Goal: Find specific page/section: Find specific page/section

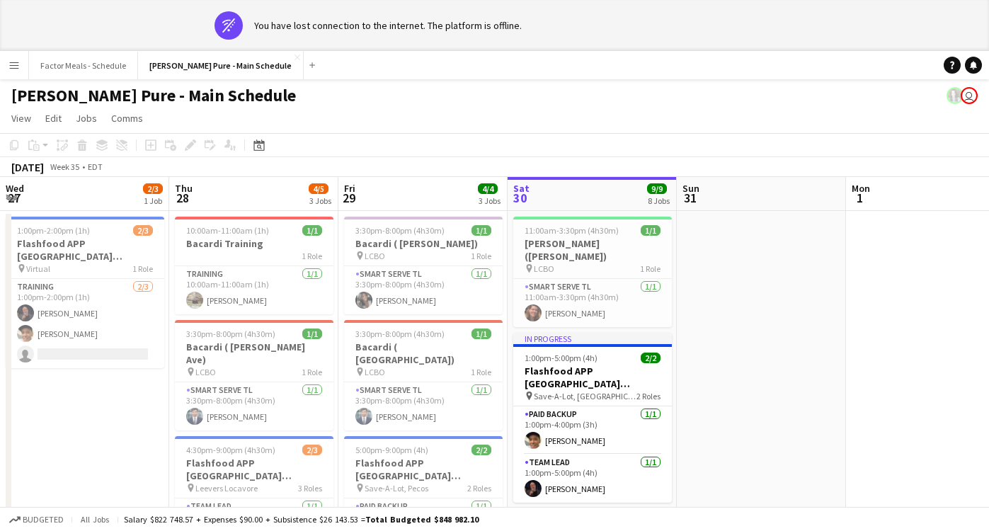
scroll to position [0, 338]
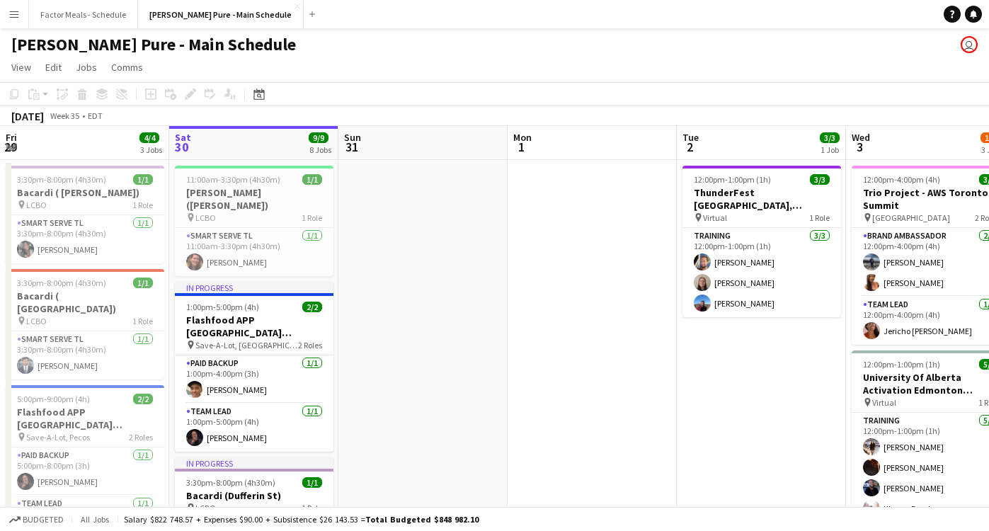
click at [23, 18] on button "Menu" at bounding box center [14, 14] width 28 height 28
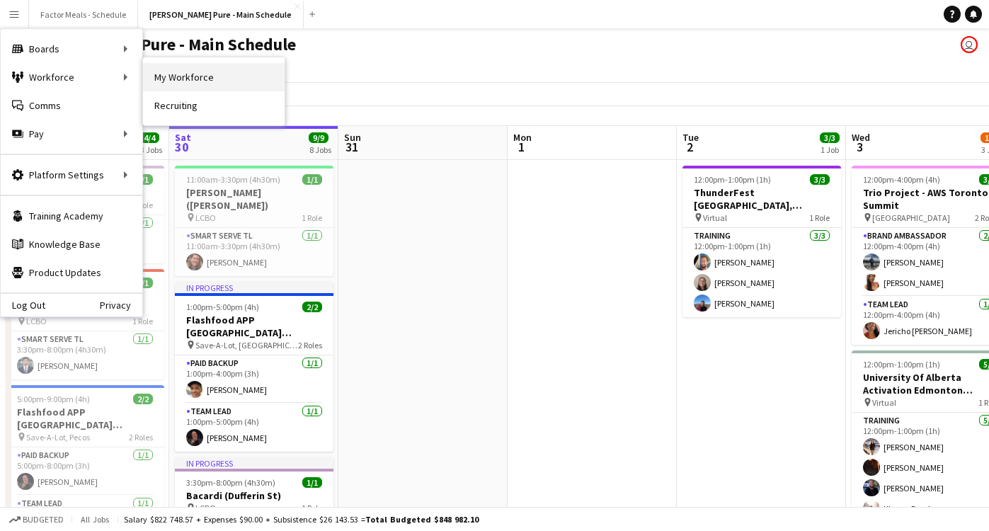
click at [161, 78] on link "My Workforce" at bounding box center [214, 77] width 142 height 28
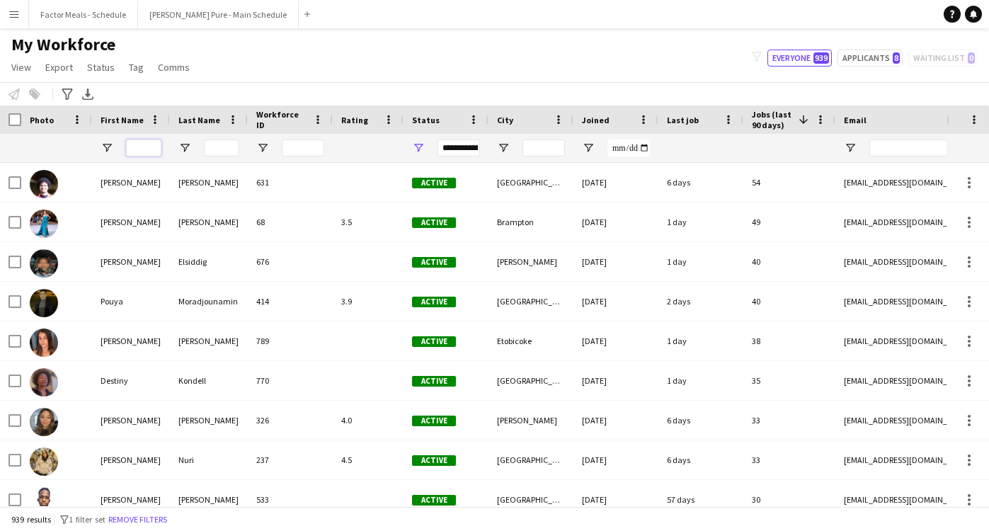
click at [144, 153] on input "First Name Filter Input" at bounding box center [143, 147] width 35 height 17
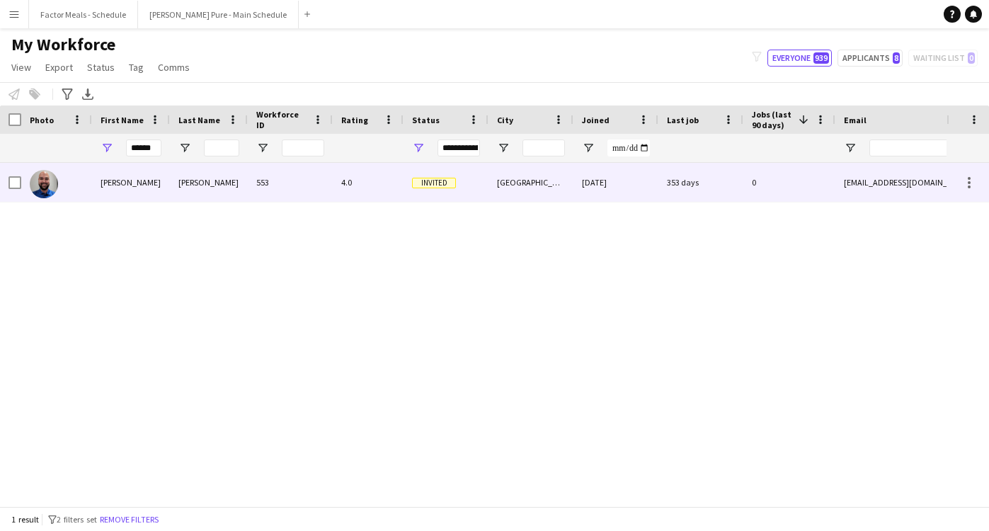
click at [117, 181] on div "Marcel" at bounding box center [131, 182] width 78 height 39
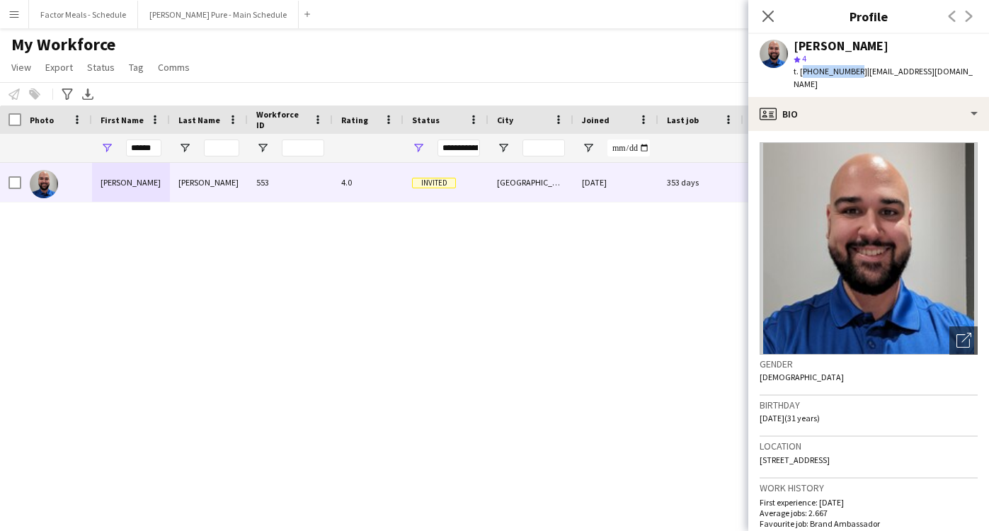
drag, startPoint x: 849, startPoint y: 70, endPoint x: 801, endPoint y: 71, distance: 48.1
click at [801, 71] on span "t. +16473347777" at bounding box center [830, 71] width 74 height 11
copy span "+16473347777"
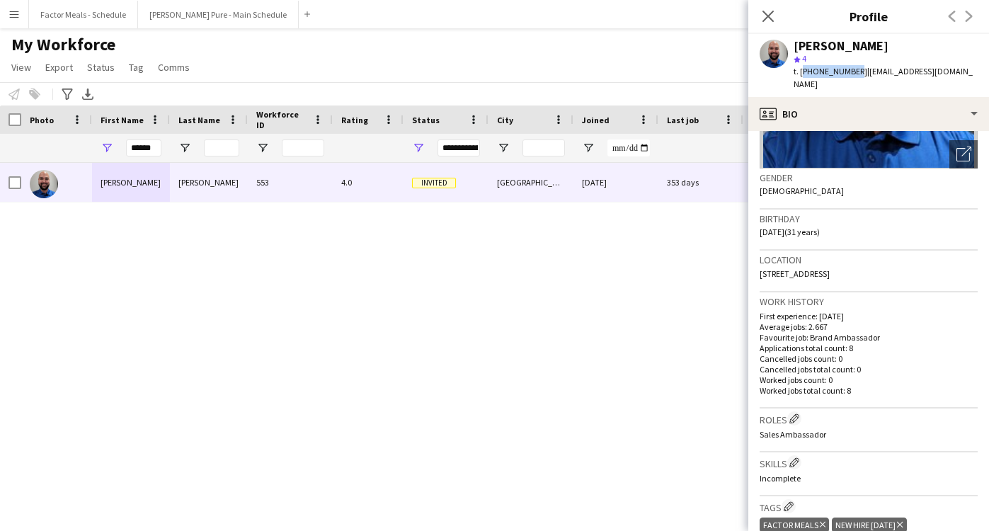
scroll to position [396, 0]
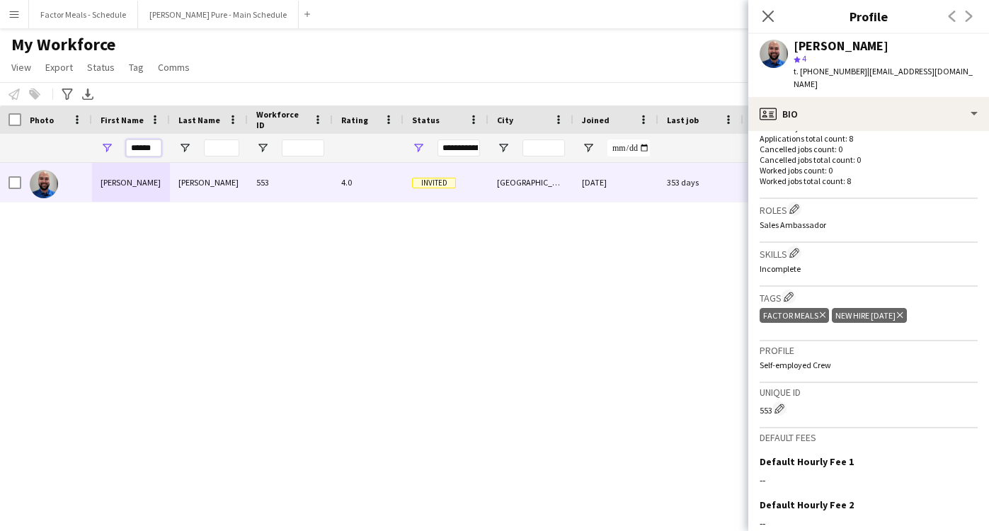
click at [149, 149] on input "******" at bounding box center [143, 147] width 35 height 17
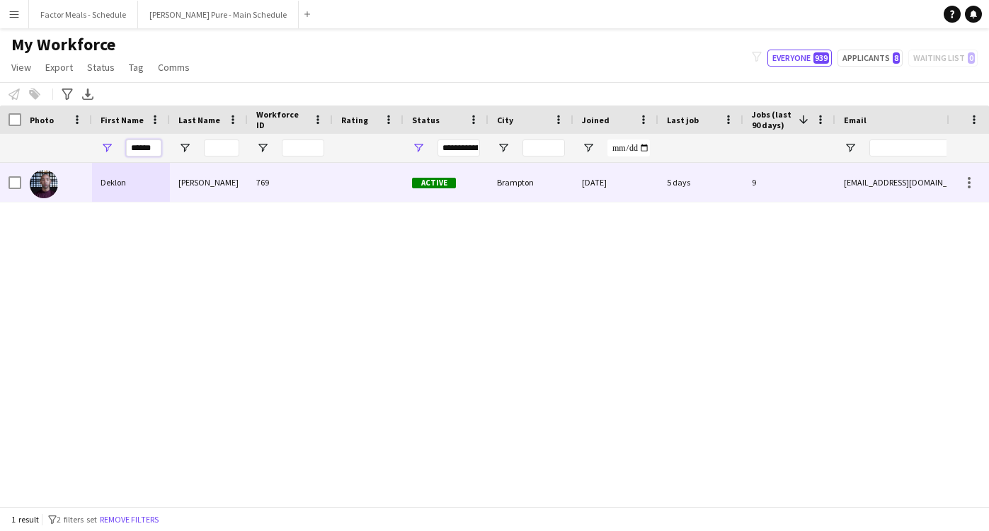
type input "******"
click at [241, 181] on div "Roberts" at bounding box center [209, 182] width 78 height 39
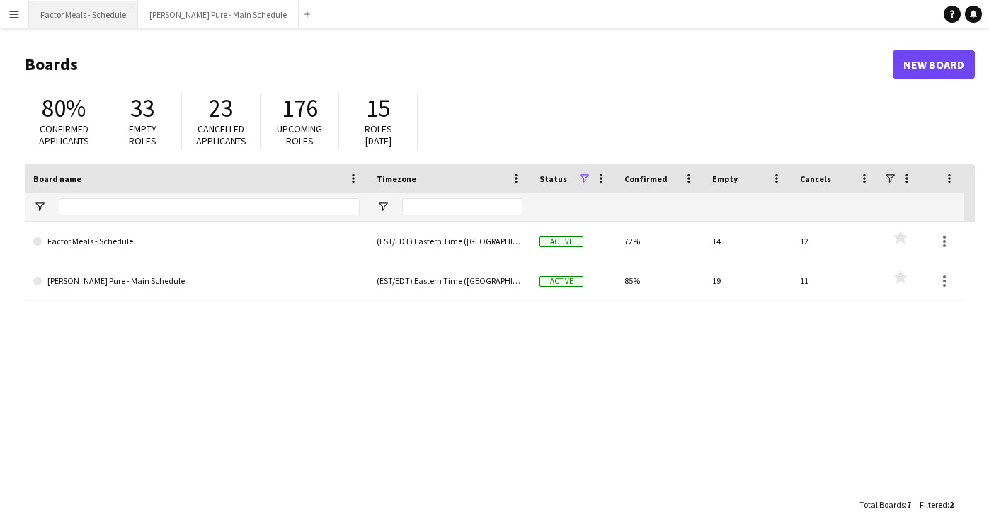
click at [67, 13] on button "Factor Meals - Schedule Close" at bounding box center [83, 15] width 109 height 28
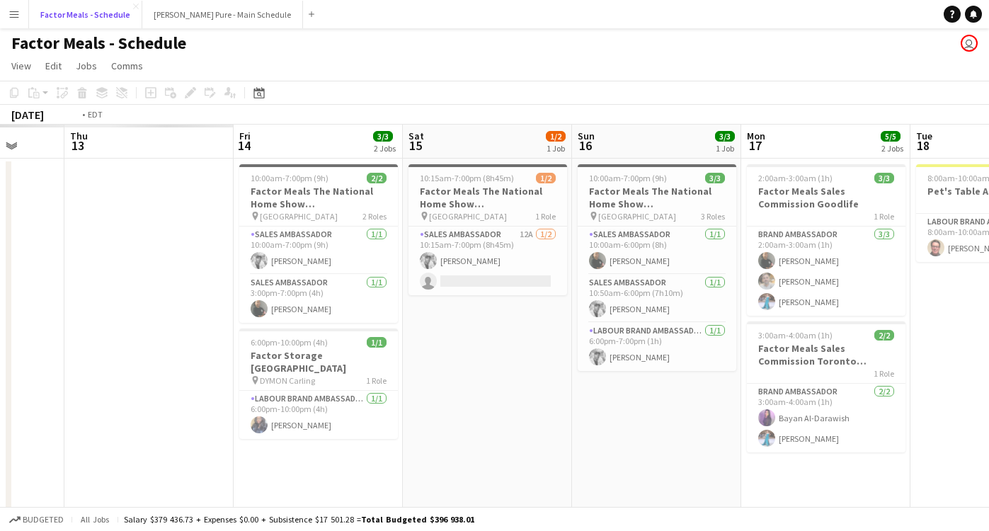
scroll to position [0, 409]
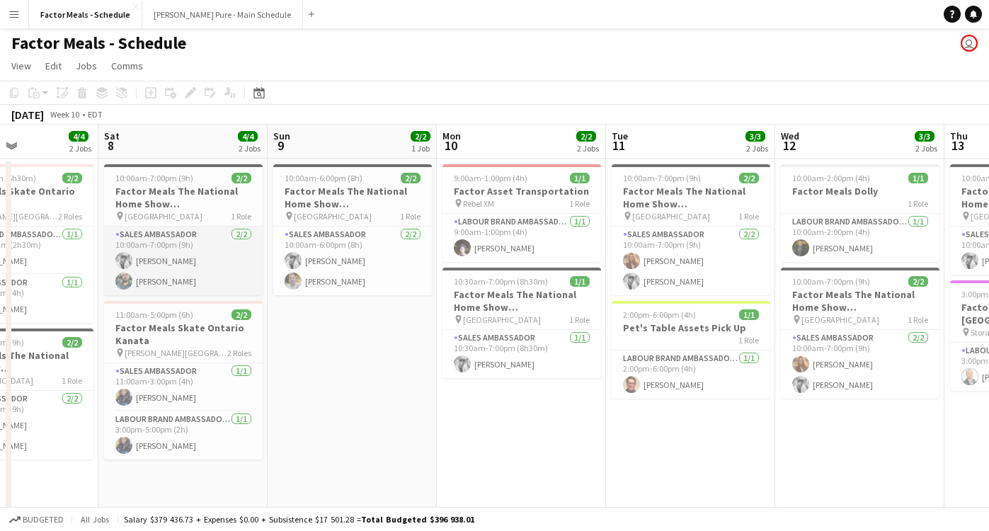
click at [159, 262] on app-card-role "Sales Ambassador [DATE] 10:00am-7:00pm (9h) [PERSON_NAME] [PERSON_NAME]" at bounding box center [183, 260] width 159 height 69
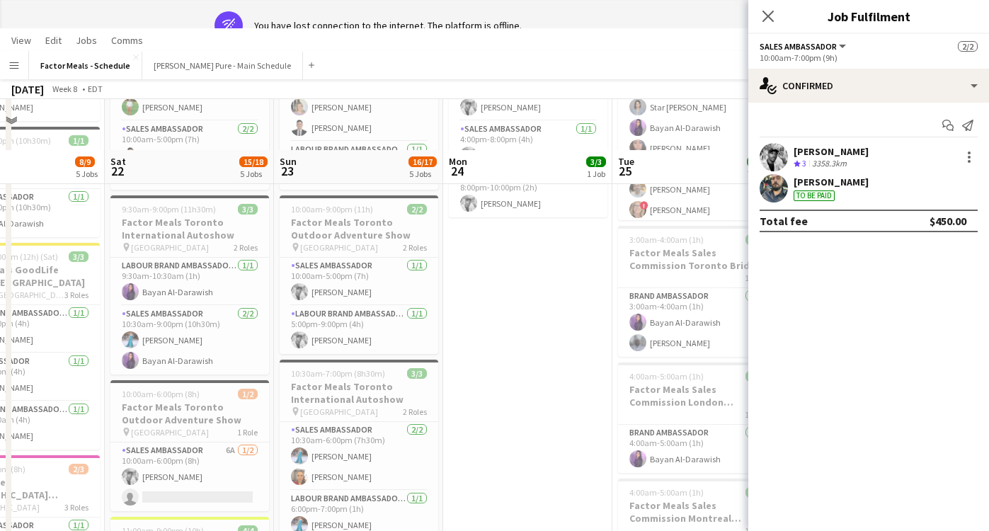
scroll to position [0, 0]
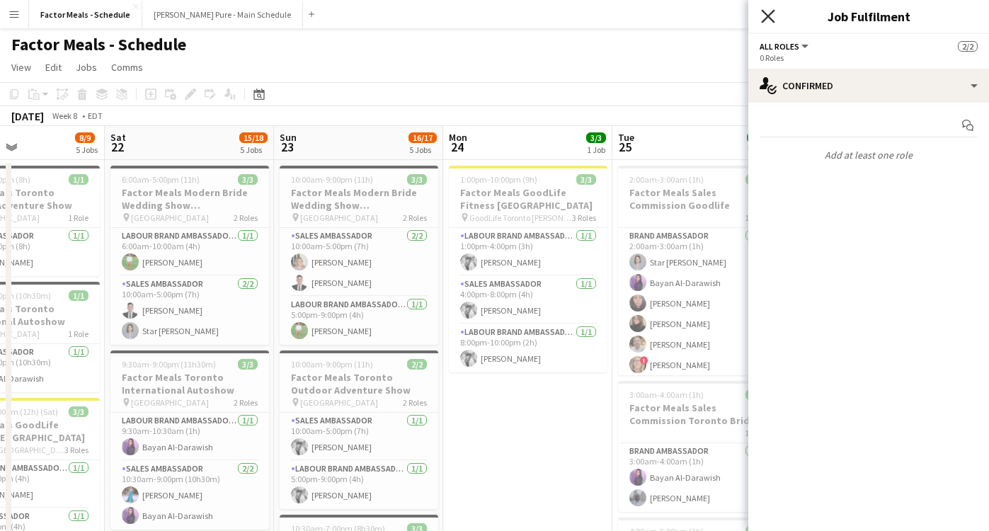
click at [770, 18] on icon at bounding box center [767, 15] width 13 height 13
